Goal: Information Seeking & Learning: Learn about a topic

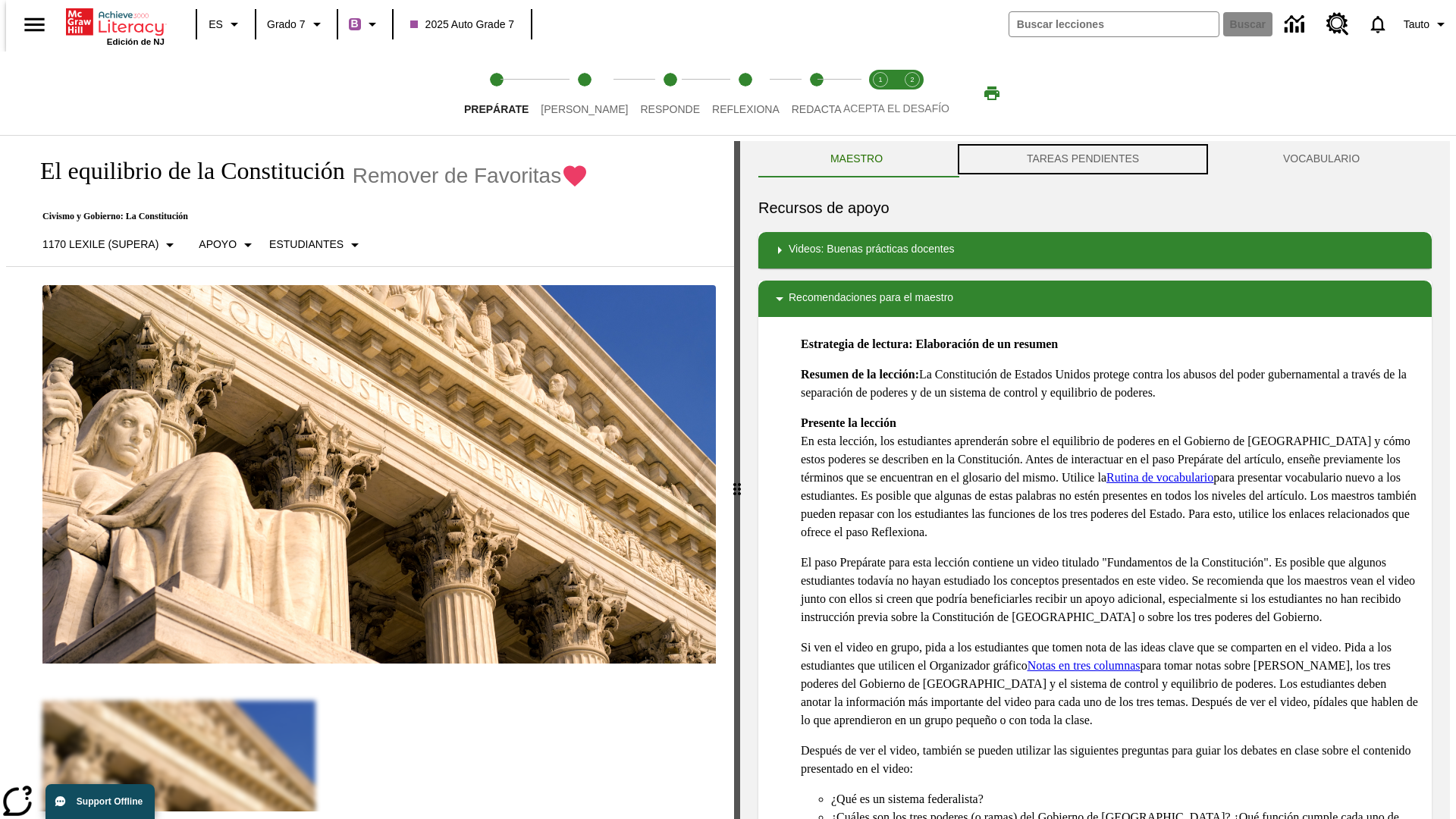
click at [1083, 159] on button "TAREAS PENDIENTES" at bounding box center [1083, 159] width 256 height 36
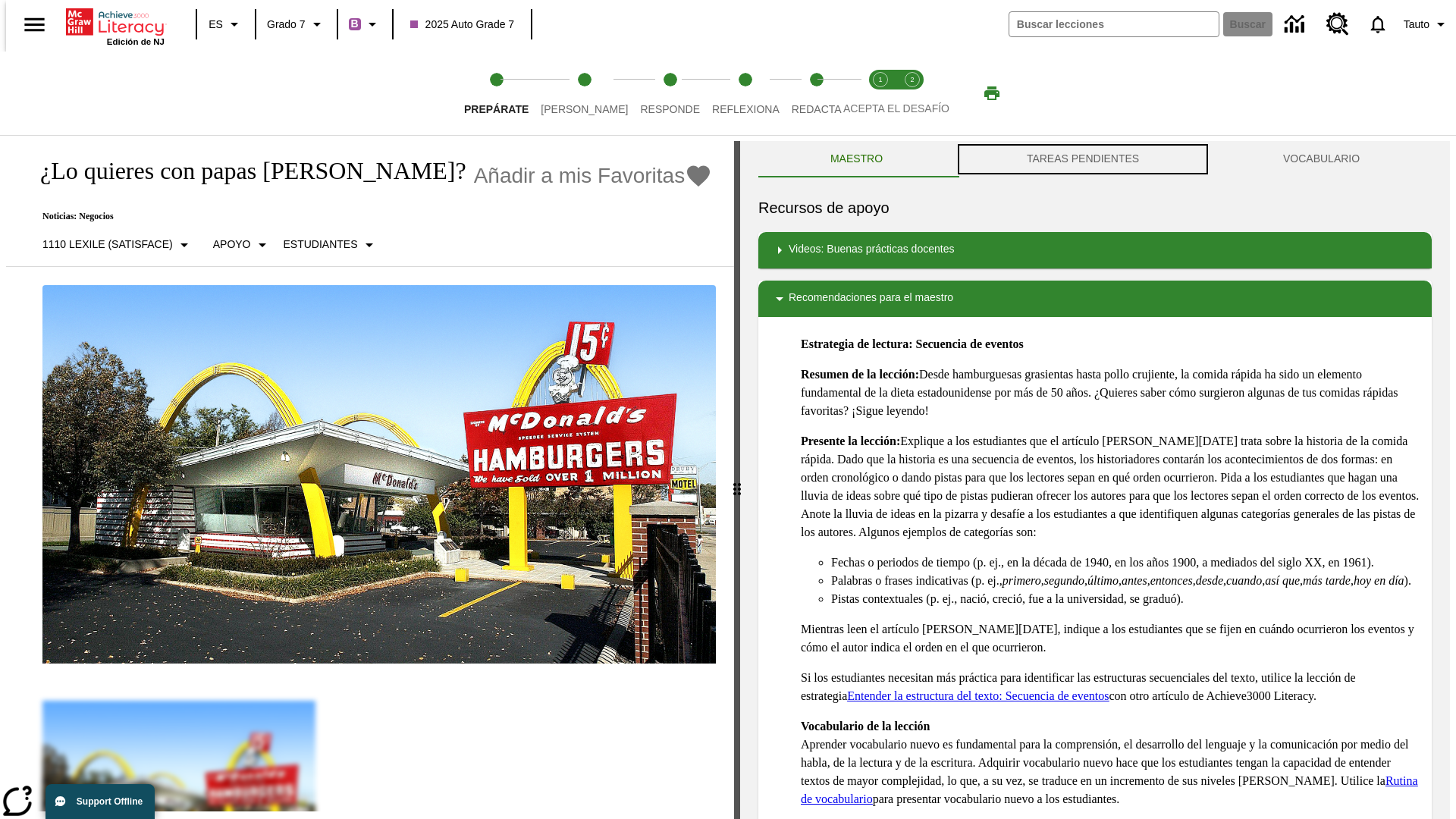
click at [1083, 159] on button "TAREAS PENDIENTES" at bounding box center [1083, 159] width 256 height 36
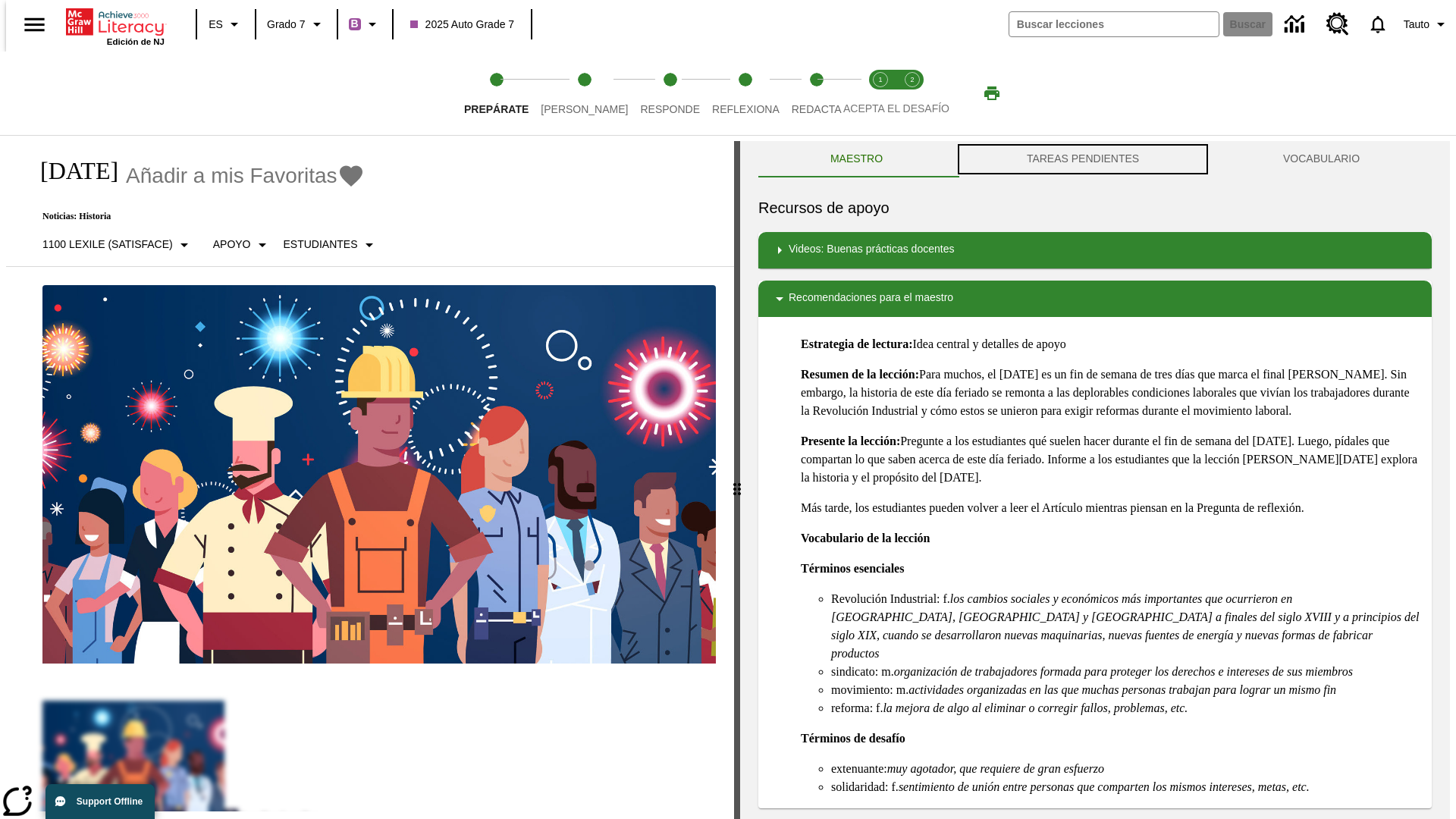
click at [1083, 159] on button "TAREAS PENDIENTES" at bounding box center [1083, 159] width 256 height 36
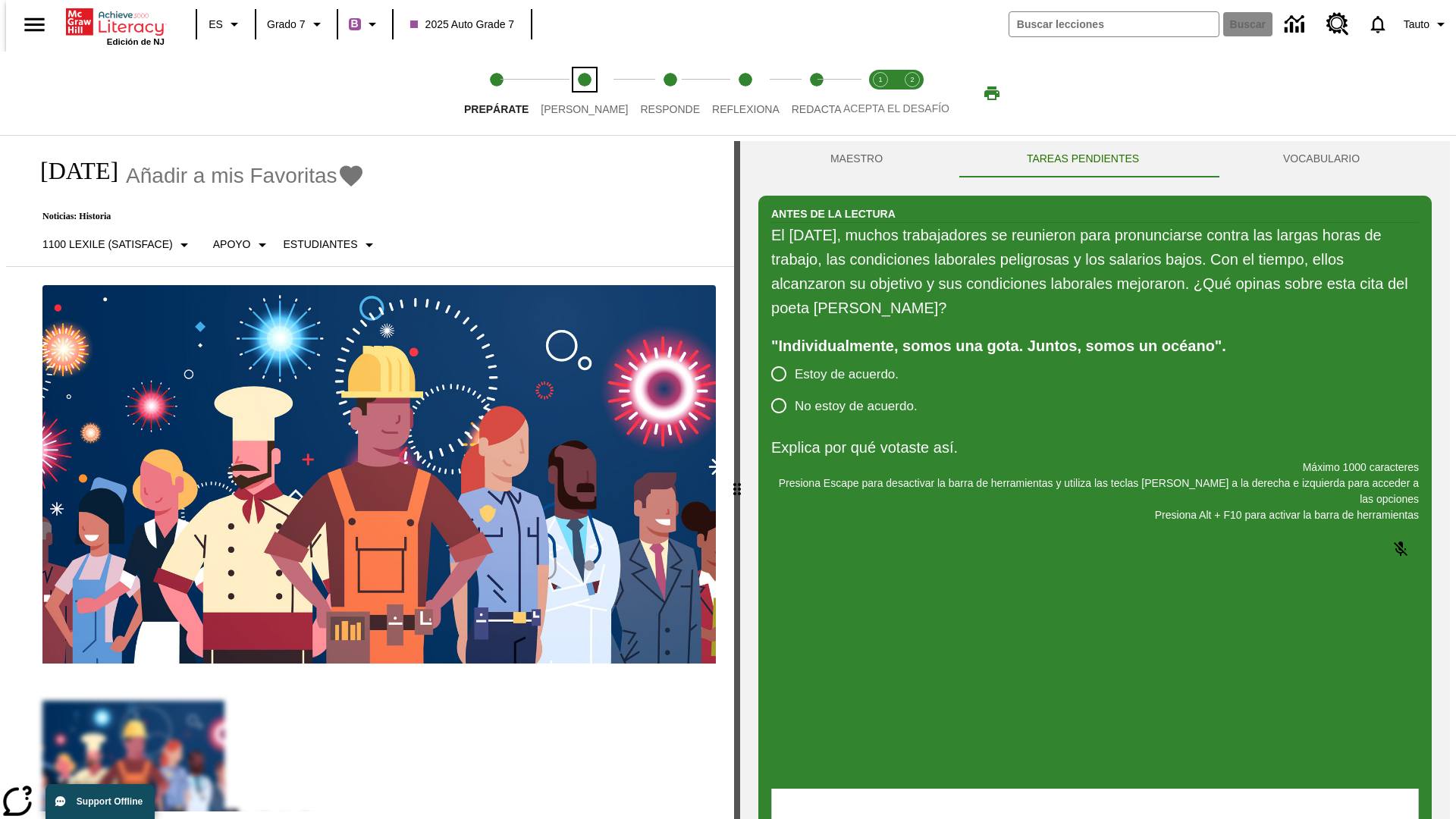
click at [572, 93] on span "[PERSON_NAME]" at bounding box center [584, 103] width 87 height 27
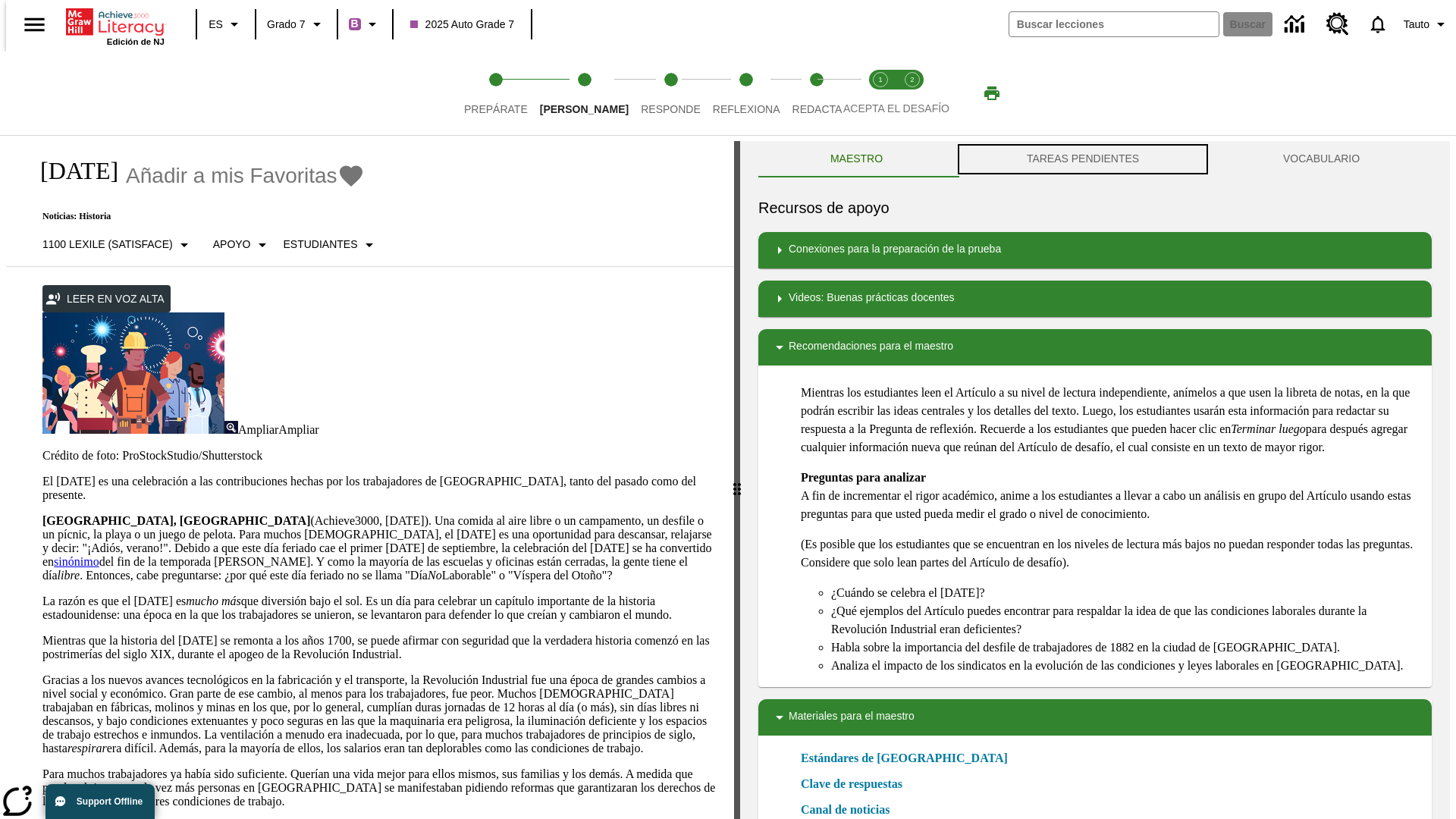
scroll to position [1, 0]
click at [1083, 159] on button "TAREAS PENDIENTES" at bounding box center [1083, 158] width 256 height 36
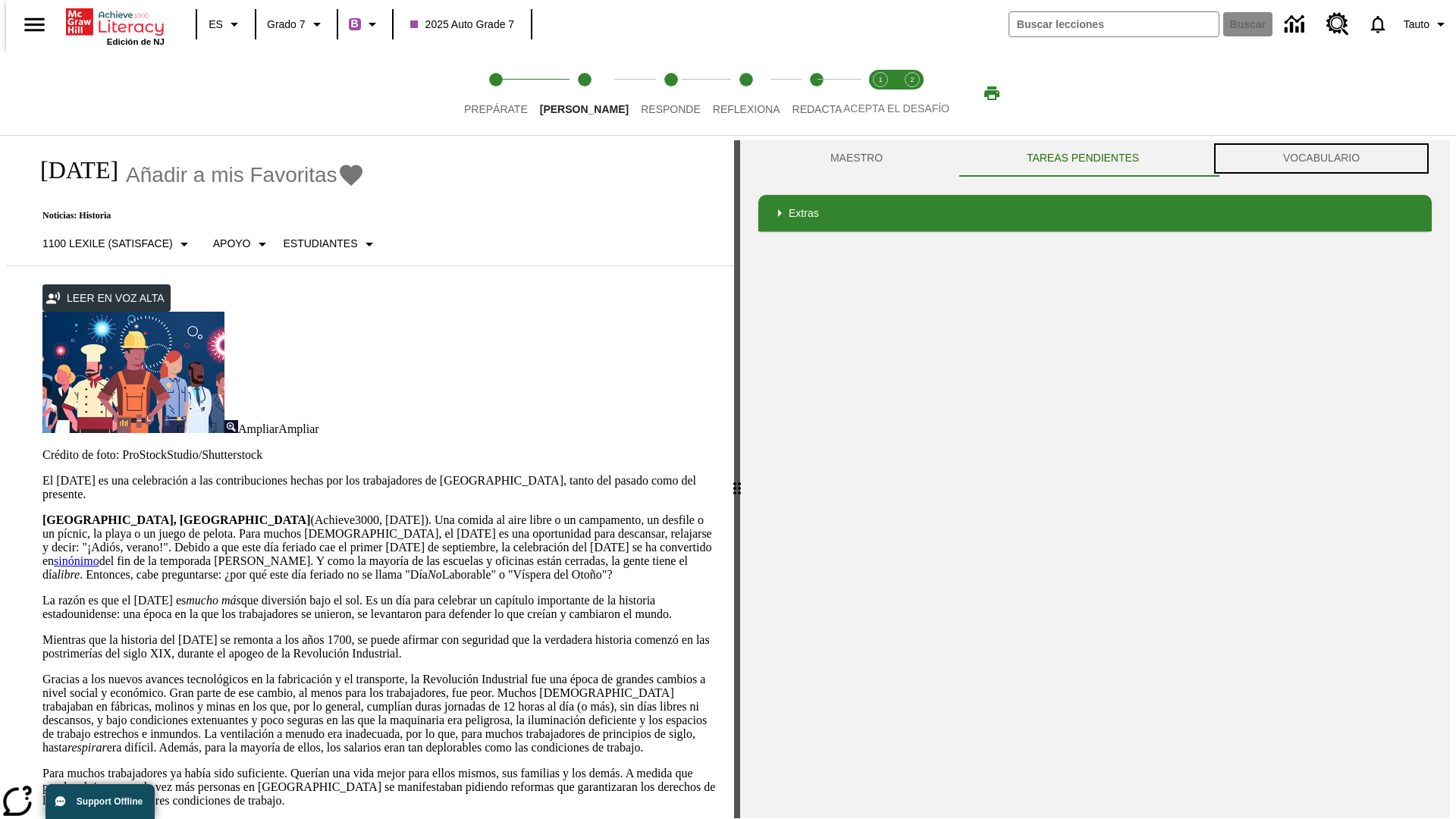
click at [1326, 158] on button "VOCABULARIO" at bounding box center [1321, 158] width 221 height 36
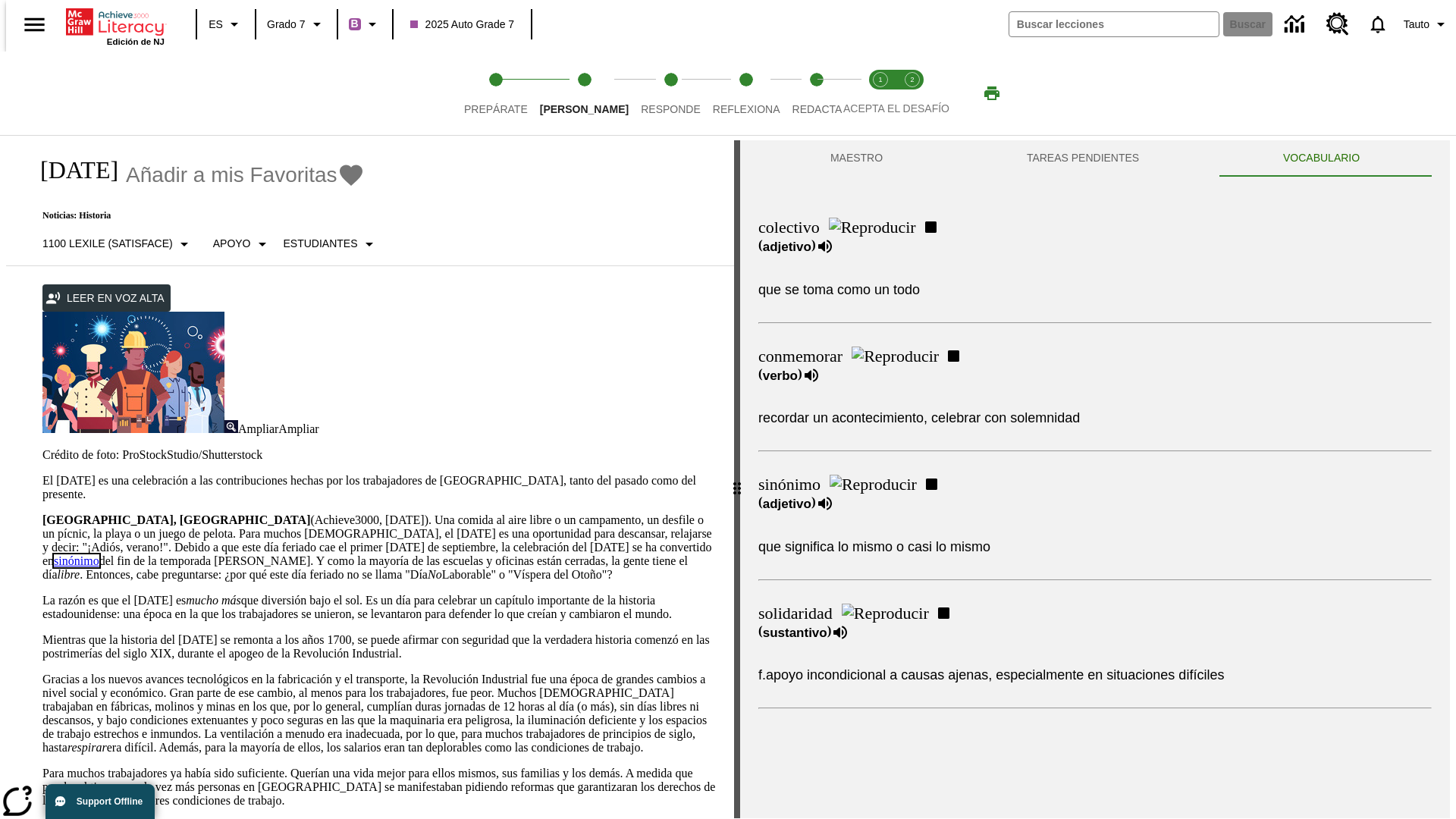
click at [99, 554] on link "sinónimo" at bounding box center [77, 560] width 46 height 13
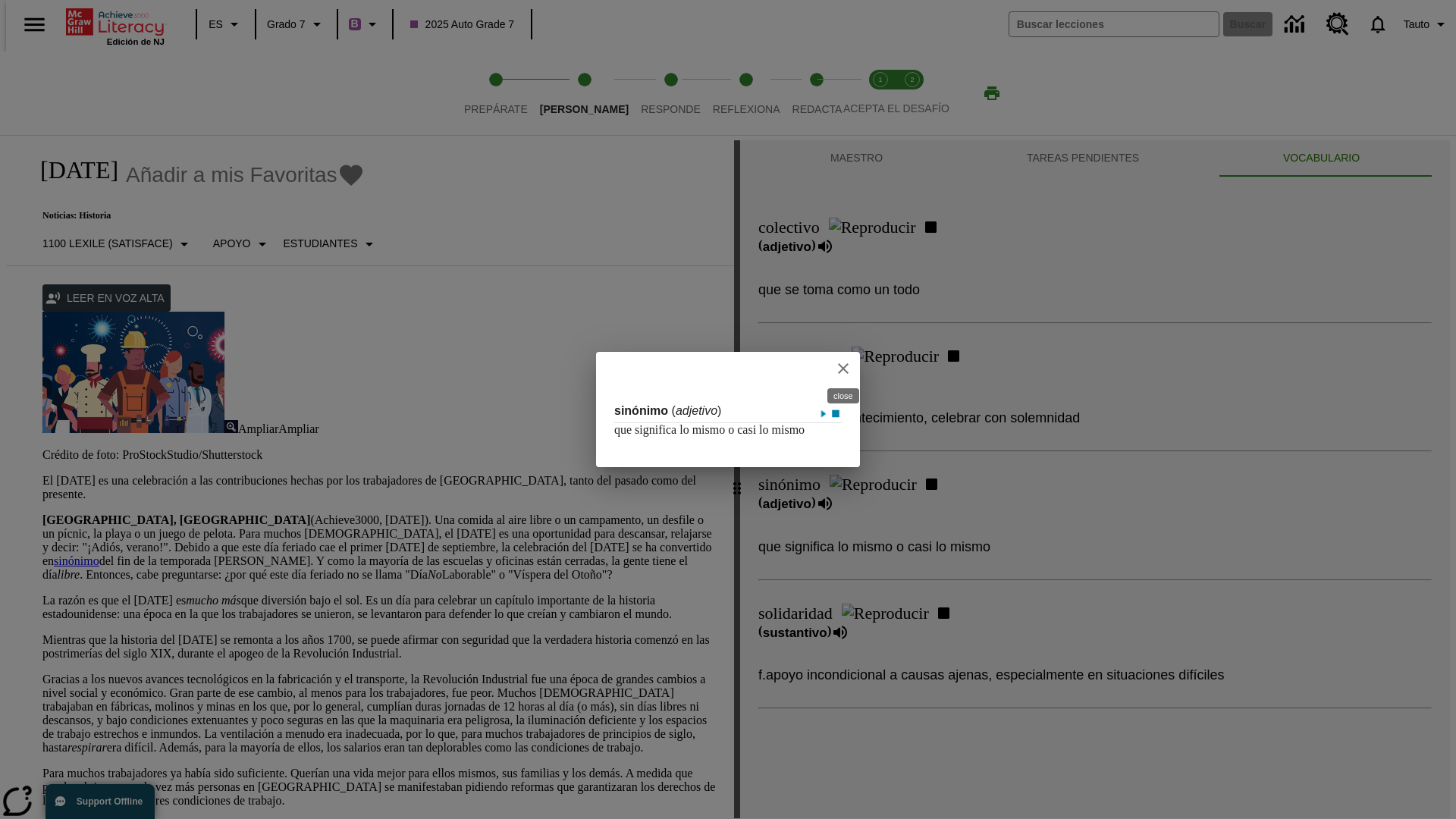
click at [844, 363] on icon "close" at bounding box center [843, 369] width 11 height 11
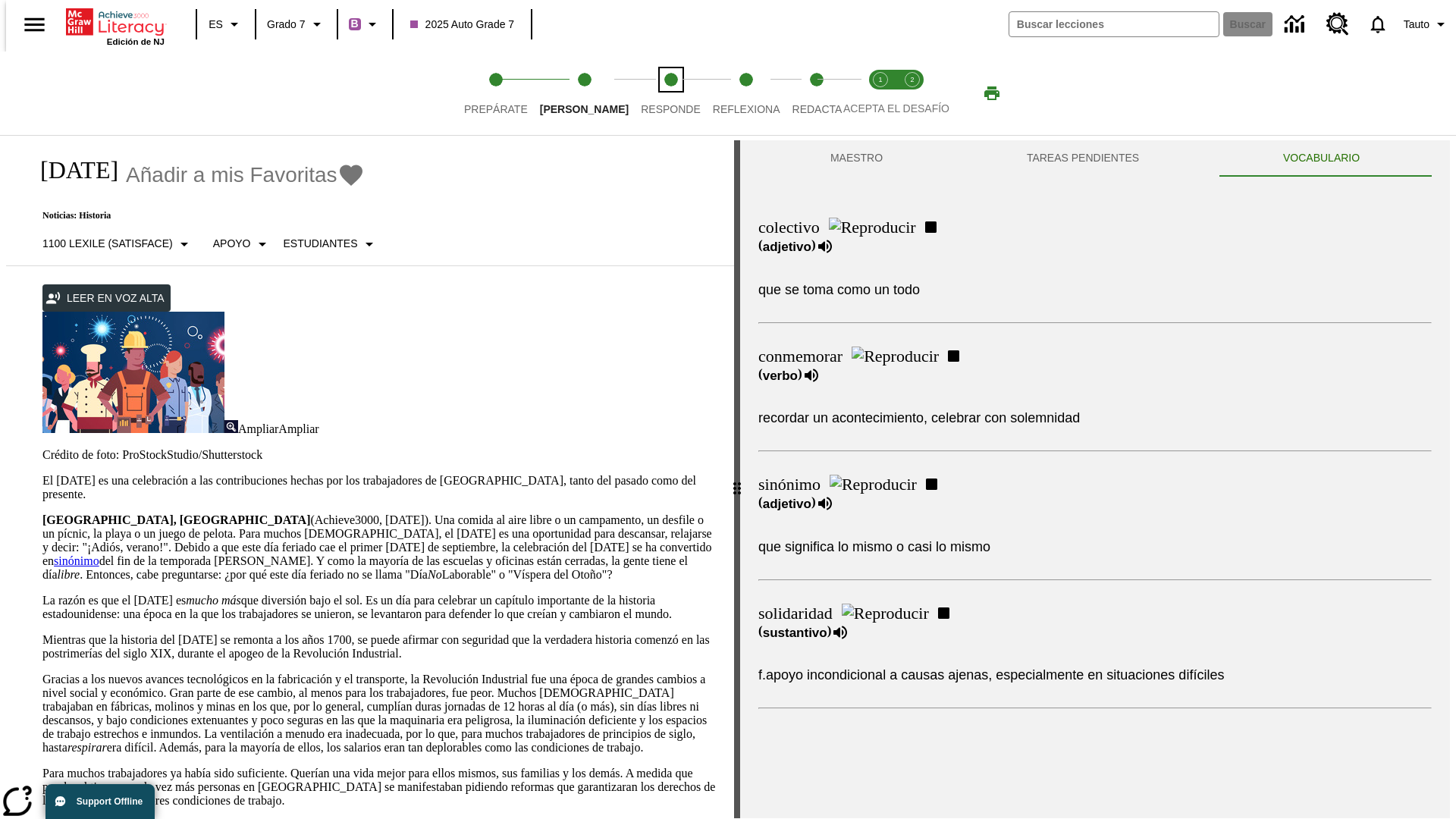
click at [648, 93] on span "Responde" at bounding box center [670, 103] width 60 height 27
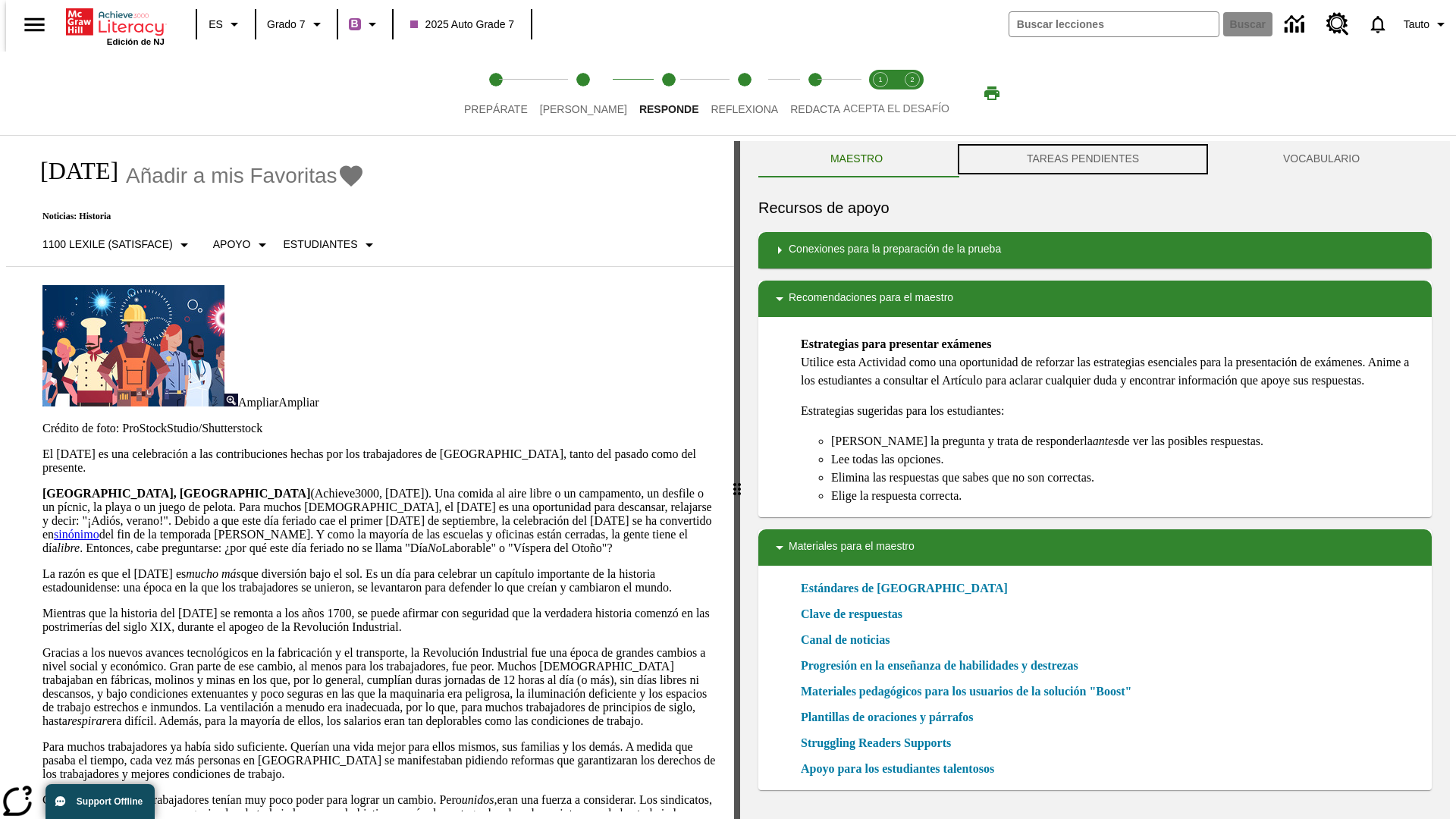
scroll to position [1, 0]
click at [1083, 159] on button "TAREAS PENDIENTES" at bounding box center [1083, 158] width 256 height 36
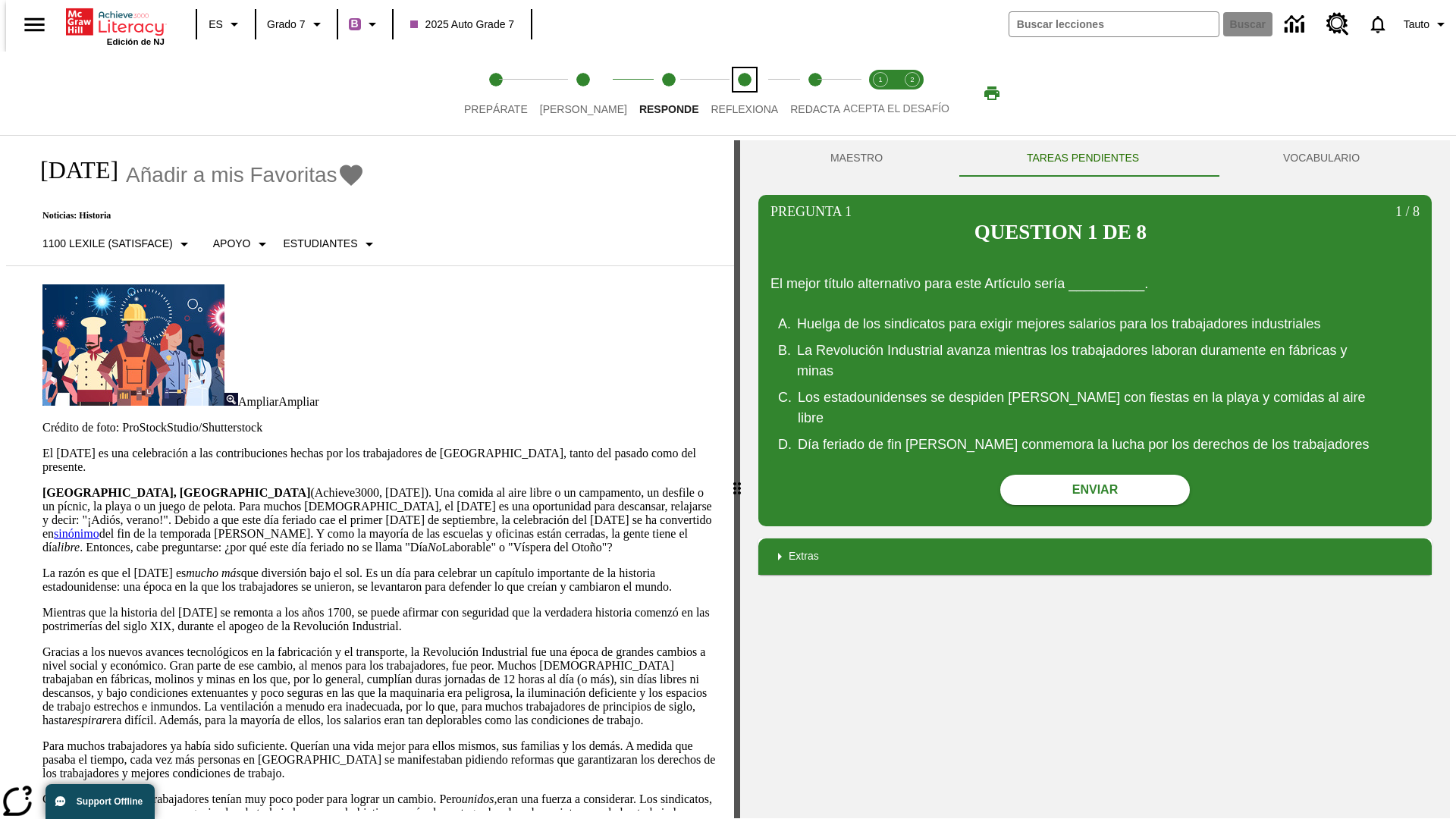
click at [724, 93] on span "Reflexiona" at bounding box center [744, 103] width 67 height 27
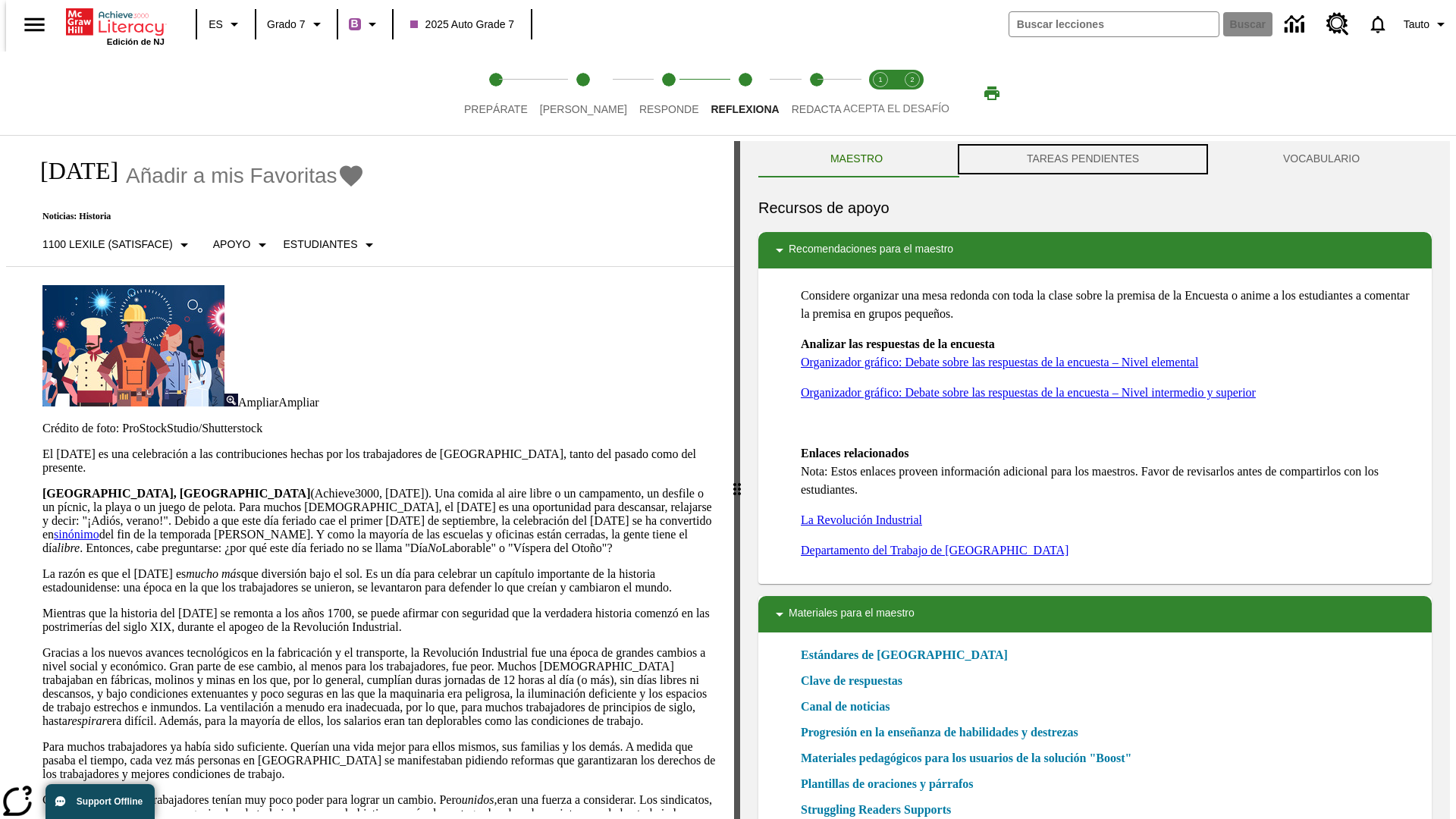
scroll to position [1, 0]
click at [1083, 159] on button "TAREAS PENDIENTES" at bounding box center [1083, 158] width 256 height 36
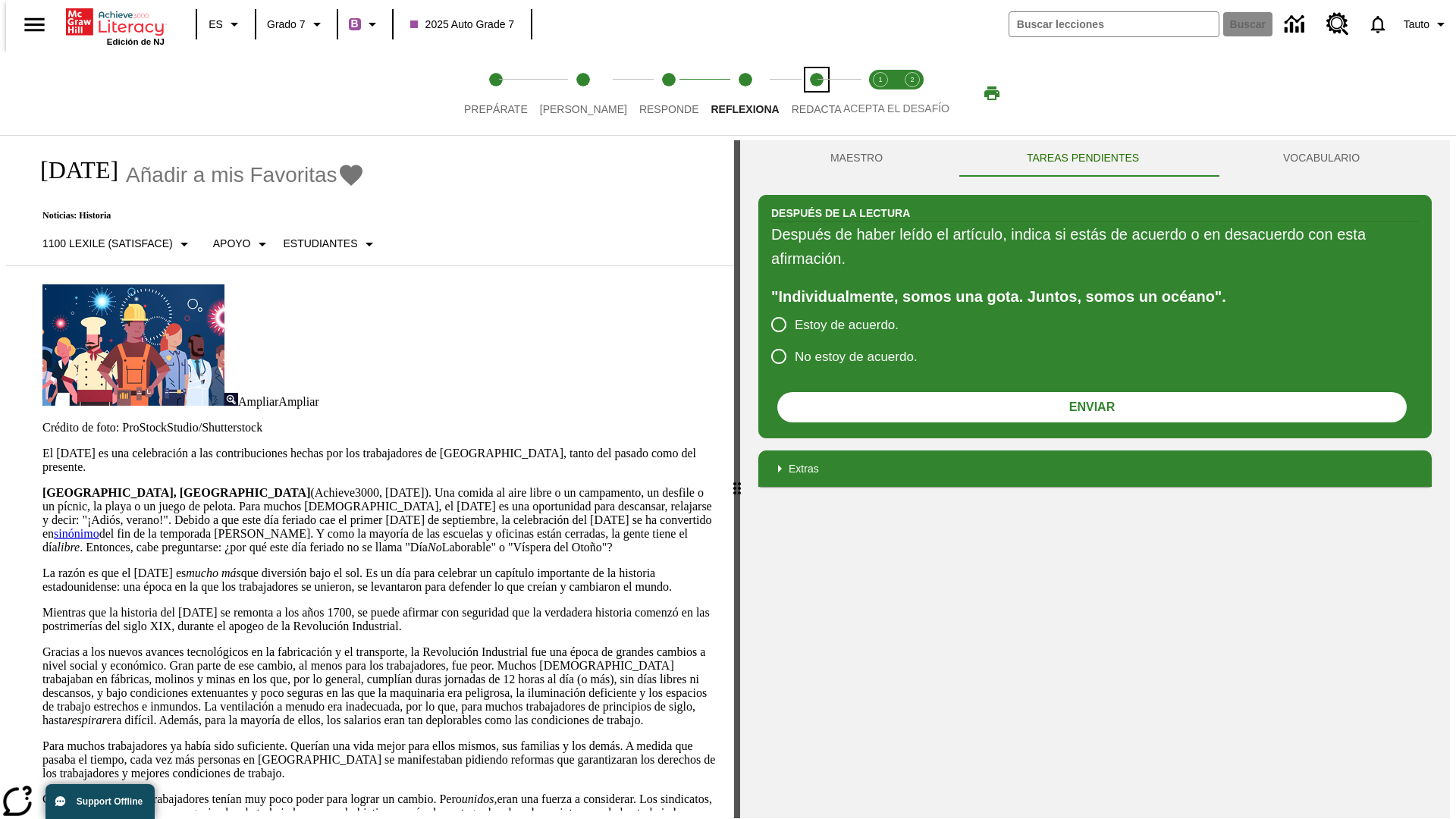
click at [800, 93] on span "Redacta" at bounding box center [817, 103] width 50 height 27
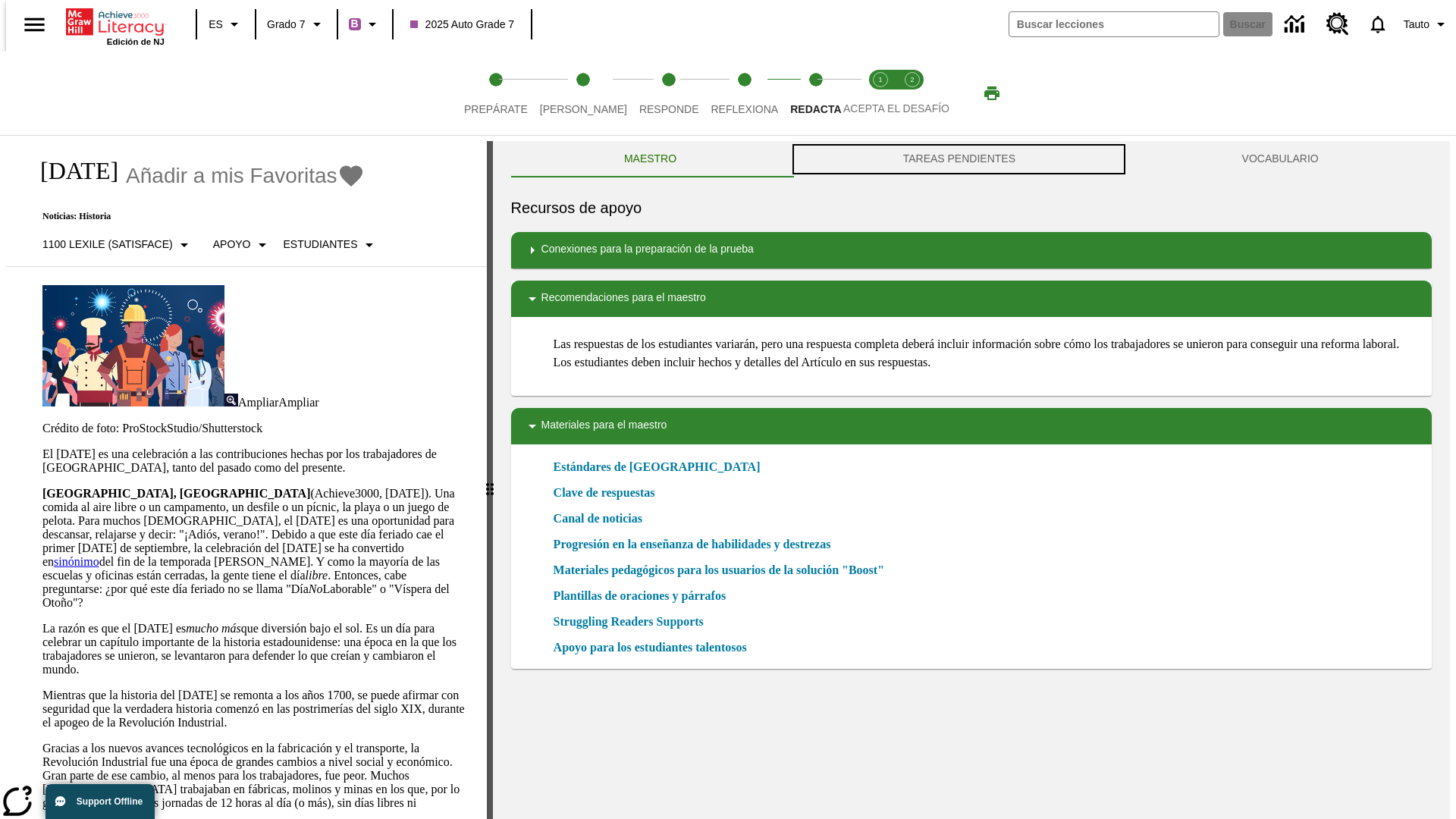
scroll to position [1, 0]
click at [959, 159] on button "TAREAS PENDIENTES" at bounding box center [959, 158] width 339 height 36
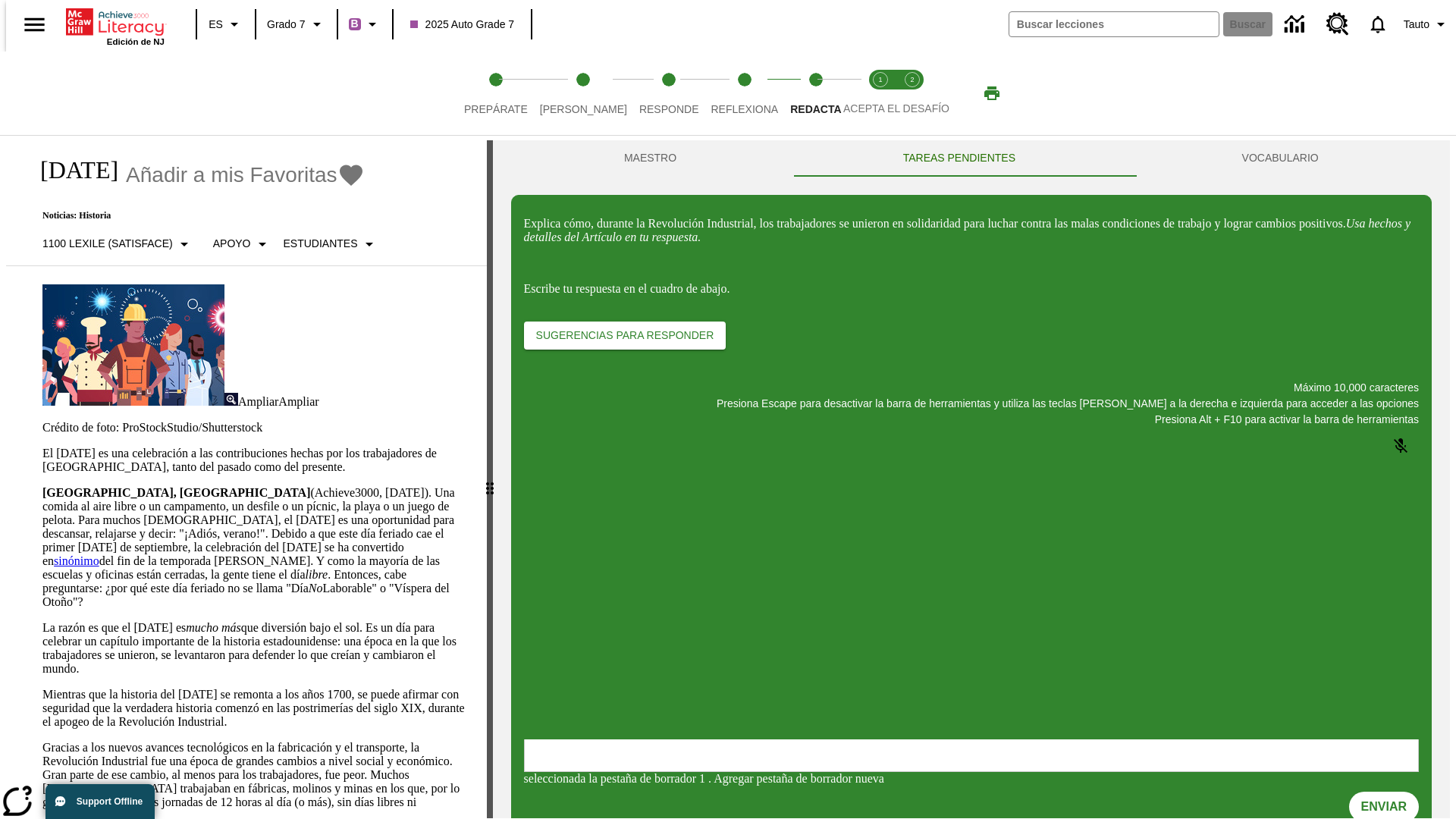
scroll to position [0, 0]
